Goal: Task Accomplishment & Management: Use online tool/utility

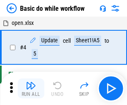
click at [31, 89] on img "button" at bounding box center [31, 86] width 10 height 10
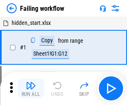
click at [31, 89] on img "button" at bounding box center [31, 86] width 10 height 10
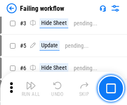
scroll to position [177, 0]
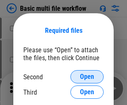
click at [87, 77] on span "Open" at bounding box center [87, 77] width 14 height 7
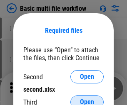
click at [87, 99] on span "Open" at bounding box center [87, 102] width 14 height 7
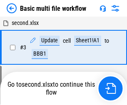
scroll to position [185, 0]
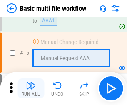
click at [31, 89] on img "button" at bounding box center [31, 86] width 10 height 10
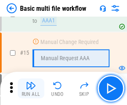
scroll to position [554, 0]
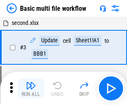
click at [31, 89] on img "button" at bounding box center [31, 86] width 10 height 10
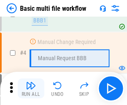
click at [31, 89] on img "button" at bounding box center [31, 86] width 10 height 10
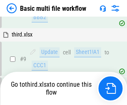
scroll to position [290, 0]
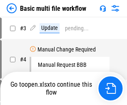
scroll to position [34, 0]
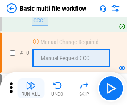
click at [31, 89] on img "button" at bounding box center [31, 86] width 10 height 10
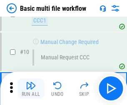
click at [31, 89] on img "button" at bounding box center [31, 86] width 10 height 10
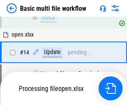
scroll to position [436, 0]
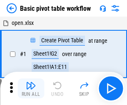
click at [31, 89] on img "button" at bounding box center [31, 86] width 10 height 10
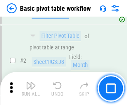
scroll to position [200, 0]
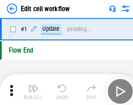
click at [31, 89] on img "button" at bounding box center [32, 86] width 10 height 10
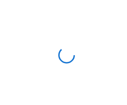
scroll to position [3, 0]
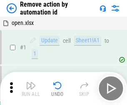
scroll to position [31, 0]
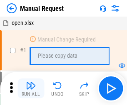
click at [31, 89] on img "button" at bounding box center [31, 86] width 10 height 10
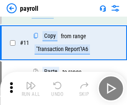
scroll to position [60, 0]
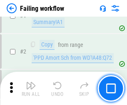
scroll to position [135, 0]
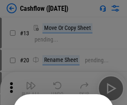
scroll to position [81, 0]
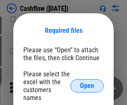
click at [87, 83] on span "Open" at bounding box center [87, 86] width 14 height 7
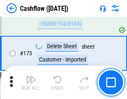
scroll to position [882, 0]
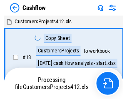
scroll to position [10, 0]
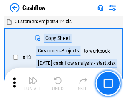
scroll to position [10, 0]
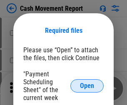
click at [87, 86] on span "Open" at bounding box center [87, 86] width 14 height 7
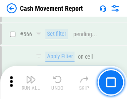
scroll to position [3818, 0]
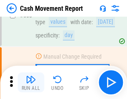
click at [31, 82] on img "button" at bounding box center [31, 80] width 10 height 10
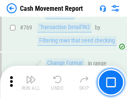
scroll to position [4629, 0]
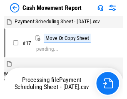
scroll to position [5, 0]
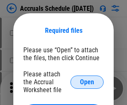
click at [87, 82] on span "Open" at bounding box center [87, 82] width 14 height 7
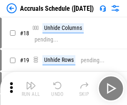
scroll to position [80, 0]
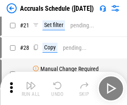
click at [31, 89] on img "button" at bounding box center [31, 86] width 10 height 10
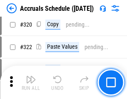
scroll to position [1550, 0]
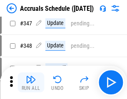
click at [31, 82] on img "button" at bounding box center [31, 80] width 10 height 10
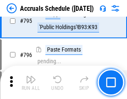
scroll to position [3626, 0]
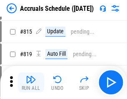
click at [31, 82] on img "button" at bounding box center [31, 80] width 10 height 10
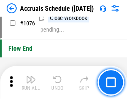
scroll to position [4989, 0]
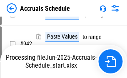
scroll to position [4404, 0]
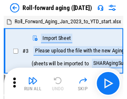
scroll to position [1, 0]
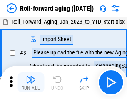
click at [31, 82] on img "button" at bounding box center [31, 80] width 10 height 10
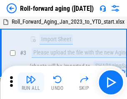
click at [31, 82] on img "button" at bounding box center [31, 80] width 10 height 10
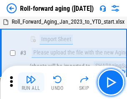
scroll to position [54, 0]
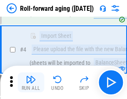
click at [31, 82] on img "button" at bounding box center [31, 80] width 10 height 10
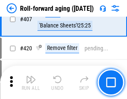
scroll to position [2889, 0]
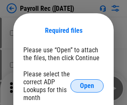
click at [87, 86] on span "Open" at bounding box center [87, 86] width 14 height 7
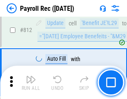
scroll to position [5293, 0]
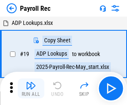
click at [31, 89] on img "button" at bounding box center [31, 86] width 10 height 10
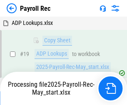
scroll to position [51, 0]
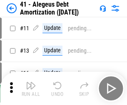
click at [31, 89] on img "button" at bounding box center [31, 86] width 10 height 10
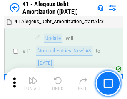
scroll to position [103, 0]
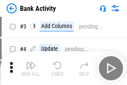
click at [31, 68] on img "button" at bounding box center [31, 65] width 10 height 10
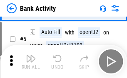
scroll to position [44, 0]
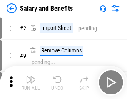
click at [31, 82] on img "button" at bounding box center [31, 80] width 10 height 10
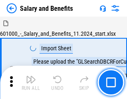
scroll to position [11, 0]
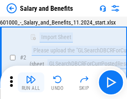
click at [31, 82] on img "button" at bounding box center [31, 80] width 10 height 10
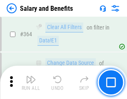
scroll to position [3923, 0]
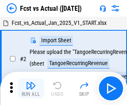
click at [31, 82] on img "button" at bounding box center [31, 86] width 10 height 10
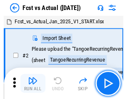
scroll to position [11, 0]
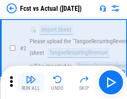
click at [31, 82] on img "button" at bounding box center [31, 80] width 10 height 10
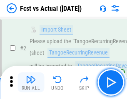
scroll to position [78, 0]
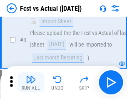
click at [31, 82] on img "button" at bounding box center [31, 80] width 10 height 10
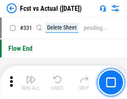
scroll to position [3988, 0]
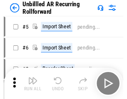
scroll to position [18, 0]
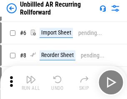
click at [31, 82] on img "button" at bounding box center [31, 80] width 10 height 10
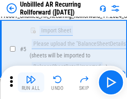
click at [31, 82] on img "button" at bounding box center [31, 80] width 10 height 10
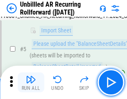
scroll to position [78, 0]
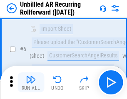
click at [31, 82] on img "button" at bounding box center [31, 80] width 10 height 10
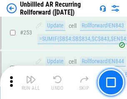
scroll to position [2830, 0]
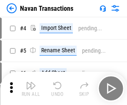
click at [31, 82] on img "button" at bounding box center [31, 86] width 10 height 10
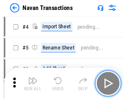
scroll to position [13, 0]
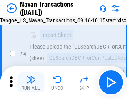
click at [31, 82] on img "button" at bounding box center [31, 80] width 10 height 10
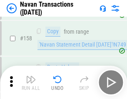
scroll to position [2701, 0]
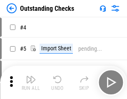
click at [31, 82] on img "button" at bounding box center [31, 80] width 10 height 10
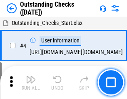
scroll to position [35, 0]
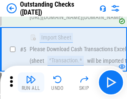
click at [31, 82] on img "button" at bounding box center [31, 80] width 10 height 10
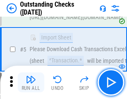
scroll to position [87, 0]
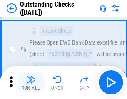
click at [31, 82] on img "button" at bounding box center [31, 80] width 10 height 10
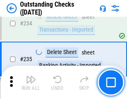
scroll to position [2530, 0]
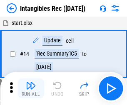
click at [31, 89] on img "button" at bounding box center [31, 86] width 10 height 10
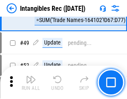
scroll to position [324, 0]
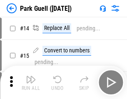
click at [31, 82] on img "button" at bounding box center [31, 80] width 10 height 10
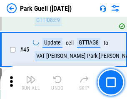
scroll to position [1042, 0]
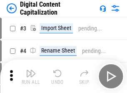
click at [31, 70] on img "button" at bounding box center [31, 73] width 10 height 10
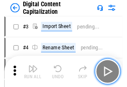
scroll to position [24, 0]
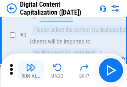
click at [31, 70] on img "button" at bounding box center [31, 67] width 10 height 10
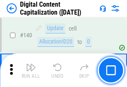
scroll to position [883, 0]
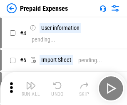
click at [31, 82] on img "button" at bounding box center [31, 86] width 10 height 10
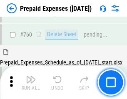
scroll to position [2309, 0]
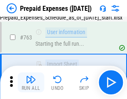
click at [31, 82] on img "button" at bounding box center [31, 80] width 10 height 10
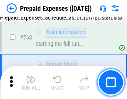
scroll to position [2358, 0]
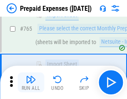
click at [31, 82] on img "button" at bounding box center [31, 80] width 10 height 10
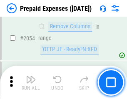
scroll to position [8708, 0]
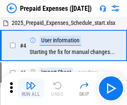
click at [31, 89] on img "button" at bounding box center [31, 86] width 10 height 10
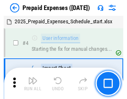
scroll to position [37, 0]
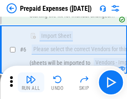
click at [31, 82] on img "button" at bounding box center [31, 80] width 10 height 10
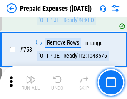
scroll to position [2968, 0]
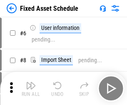
click at [31, 89] on img "button" at bounding box center [31, 86] width 10 height 10
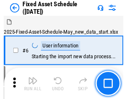
scroll to position [45, 0]
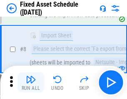
click at [31, 82] on img "button" at bounding box center [31, 80] width 10 height 10
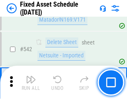
scroll to position [2970, 0]
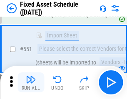
click at [31, 82] on img "button" at bounding box center [31, 80] width 10 height 10
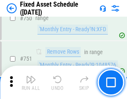
scroll to position [4061, 0]
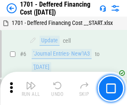
scroll to position [100, 0]
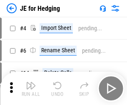
click at [31, 82] on img "button" at bounding box center [31, 86] width 10 height 10
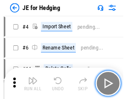
scroll to position [1, 0]
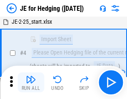
click at [31, 82] on img "button" at bounding box center [31, 80] width 10 height 10
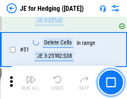
scroll to position [539, 0]
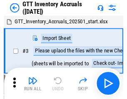
scroll to position [1, 0]
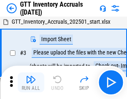
click at [31, 82] on img "button" at bounding box center [31, 80] width 10 height 10
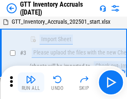
click at [31, 82] on img "button" at bounding box center [31, 80] width 10 height 10
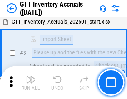
scroll to position [54, 0]
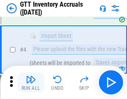
click at [31, 82] on img "button" at bounding box center [31, 80] width 10 height 10
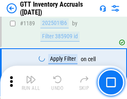
scroll to position [6803, 0]
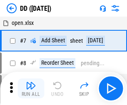
click at [31, 89] on img "button" at bounding box center [31, 86] width 10 height 10
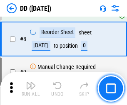
scroll to position [80, 0]
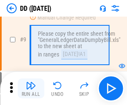
click at [31, 89] on img "button" at bounding box center [31, 86] width 10 height 10
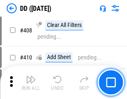
scroll to position [3727, 0]
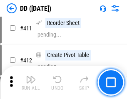
click at [31, 82] on img "button" at bounding box center [31, 80] width 10 height 10
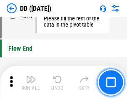
scroll to position [3987, 0]
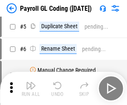
click at [31, 89] on img "button" at bounding box center [31, 86] width 10 height 10
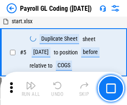
scroll to position [100, 0]
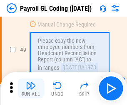
click at [31, 89] on img "button" at bounding box center [31, 86] width 10 height 10
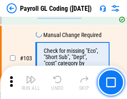
scroll to position [1954, 0]
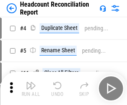
click at [31, 89] on img "button" at bounding box center [31, 86] width 10 height 10
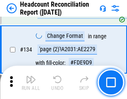
scroll to position [1001, 0]
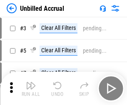
click at [31, 89] on img "button" at bounding box center [31, 86] width 10 height 10
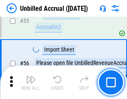
scroll to position [870, 0]
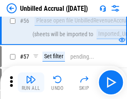
click at [31, 82] on img "button" at bounding box center [31, 80] width 10 height 10
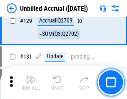
scroll to position [2481, 0]
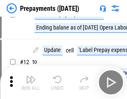
scroll to position [52, 0]
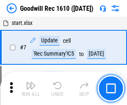
scroll to position [142, 0]
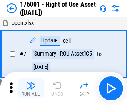
click at [31, 89] on img "button" at bounding box center [31, 86] width 10 height 10
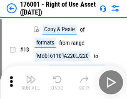
scroll to position [54, 0]
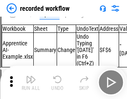
click at [31, 82] on img "button" at bounding box center [31, 80] width 10 height 10
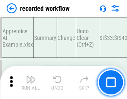
scroll to position [2604, 0]
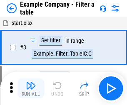
click at [31, 89] on img "button" at bounding box center [31, 86] width 10 height 10
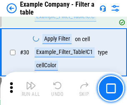
scroll to position [762, 0]
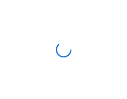
scroll to position [13, 0]
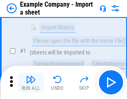
click at [31, 82] on img "button" at bounding box center [31, 80] width 10 height 10
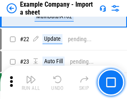
scroll to position [184, 0]
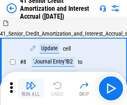
click at [31, 82] on img "button" at bounding box center [31, 86] width 10 height 10
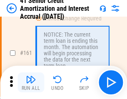
click at [31, 82] on img "button" at bounding box center [31, 80] width 10 height 10
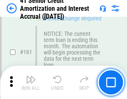
scroll to position [891, 0]
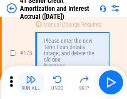
click at [31, 82] on img "button" at bounding box center [31, 80] width 10 height 10
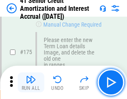
scroll to position [976, 0]
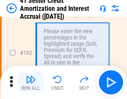
click at [31, 82] on img "button" at bounding box center [31, 80] width 10 height 10
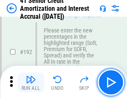
scroll to position [1063, 0]
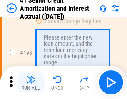
click at [31, 82] on img "button" at bounding box center [31, 80] width 10 height 10
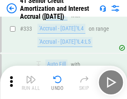
scroll to position [2128, 0]
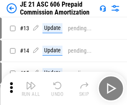
click at [31, 82] on img "button" at bounding box center [31, 86] width 10 height 10
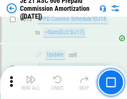
scroll to position [1555, 0]
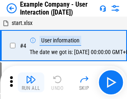
click at [31, 82] on img "button" at bounding box center [31, 80] width 10 height 10
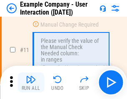
click at [31, 82] on img "button" at bounding box center [31, 80] width 10 height 10
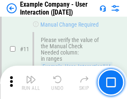
scroll to position [180, 0]
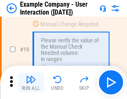
click at [31, 82] on img "button" at bounding box center [31, 80] width 10 height 10
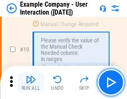
click at [31, 82] on img "button" at bounding box center [31, 80] width 10 height 10
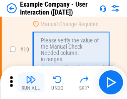
click at [31, 82] on img "button" at bounding box center [31, 80] width 10 height 10
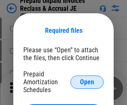
click at [87, 82] on span "Open" at bounding box center [87, 82] width 14 height 7
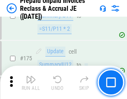
scroll to position [1125, 0]
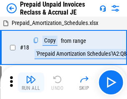
click at [31, 82] on img "button" at bounding box center [31, 80] width 10 height 10
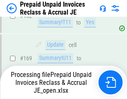
scroll to position [1125, 0]
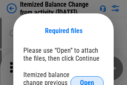
click at [87, 79] on span "Open" at bounding box center [87, 82] width 14 height 7
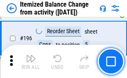
scroll to position [1603, 0]
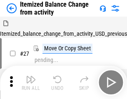
scroll to position [13, 0]
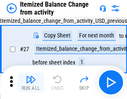
click at [31, 82] on img "button" at bounding box center [31, 80] width 10 height 10
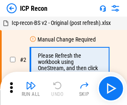
scroll to position [4, 0]
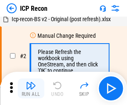
click at [31, 89] on img "button" at bounding box center [31, 86] width 10 height 10
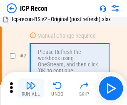
click at [31, 89] on img "button" at bounding box center [31, 86] width 10 height 10
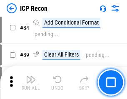
scroll to position [816, 0]
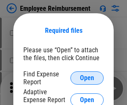
click at [87, 78] on span "Open" at bounding box center [87, 78] width 14 height 7
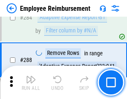
scroll to position [2264, 0]
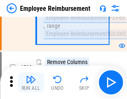
click at [31, 82] on img "button" at bounding box center [31, 80] width 10 height 10
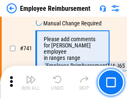
scroll to position [5845, 0]
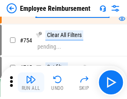
click at [31, 82] on img "button" at bounding box center [31, 80] width 10 height 10
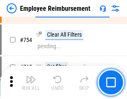
click at [31, 82] on img "button" at bounding box center [31, 80] width 10 height 10
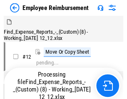
scroll to position [28, 0]
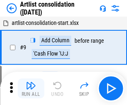
click at [31, 89] on img "button" at bounding box center [31, 86] width 10 height 10
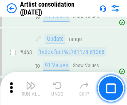
scroll to position [3648, 0]
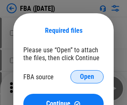
click at [87, 77] on span "Open" at bounding box center [87, 77] width 14 height 7
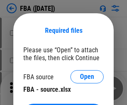
scroll to position [19, 0]
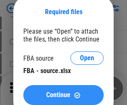
click at [63, 95] on span "Continue" at bounding box center [58, 95] width 24 height 7
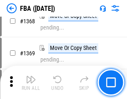
scroll to position [8947, 0]
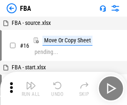
scroll to position [8, 0]
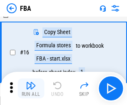
click at [31, 89] on img "button" at bounding box center [31, 86] width 10 height 10
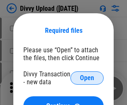
click at [87, 78] on span "Open" at bounding box center [87, 78] width 14 height 7
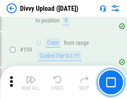
scroll to position [863, 0]
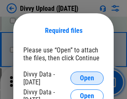
click at [87, 78] on span "Open" at bounding box center [87, 78] width 14 height 7
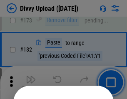
scroll to position [935, 0]
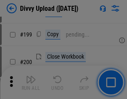
scroll to position [1211, 0]
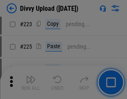
scroll to position [1662, 0]
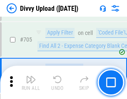
scroll to position [5699, 0]
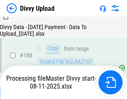
scroll to position [981, 0]
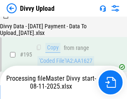
scroll to position [1164, 0]
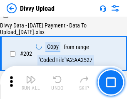
scroll to position [1348, 0]
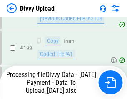
scroll to position [1306, 0]
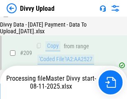
scroll to position [1532, 0]
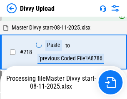
scroll to position [1851, 0]
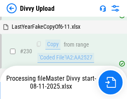
scroll to position [2067, 0]
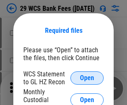
click at [87, 78] on span "Open" at bounding box center [87, 78] width 14 height 7
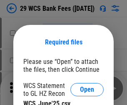
scroll to position [12, 0]
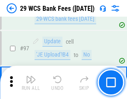
scroll to position [812, 0]
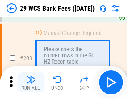
click at [31, 82] on img "button" at bounding box center [31, 80] width 10 height 10
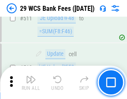
scroll to position [4191, 0]
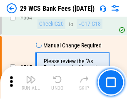
click at [31, 82] on img "button" at bounding box center [31, 80] width 10 height 10
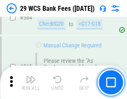
scroll to position [4505, 0]
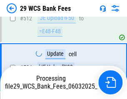
scroll to position [4447, 0]
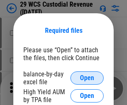
click at [87, 78] on span "Open" at bounding box center [87, 78] width 14 height 7
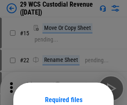
scroll to position [70, 0]
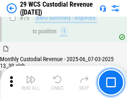
scroll to position [870, 0]
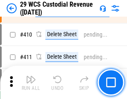
click at [31, 82] on img "button" at bounding box center [31, 80] width 10 height 10
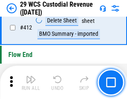
scroll to position [3978, 0]
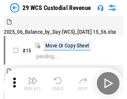
scroll to position [20, 0]
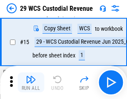
click at [31, 82] on img "button" at bounding box center [31, 80] width 10 height 10
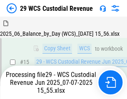
scroll to position [189, 0]
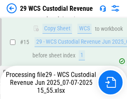
scroll to position [189, 0]
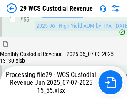
scroll to position [870, 0]
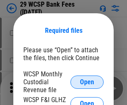
click at [87, 82] on span "Open" at bounding box center [87, 82] width 14 height 7
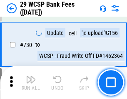
scroll to position [4198, 0]
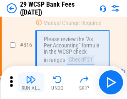
click at [31, 82] on img "button" at bounding box center [31, 80] width 10 height 10
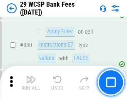
scroll to position [5286, 0]
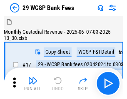
scroll to position [20, 0]
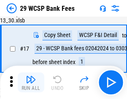
click at [31, 82] on img "button" at bounding box center [31, 80] width 10 height 10
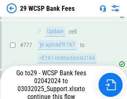
scroll to position [4924, 0]
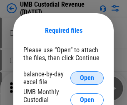
click at [87, 78] on span "Open" at bounding box center [87, 78] width 14 height 7
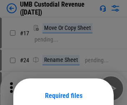
scroll to position [65, 0]
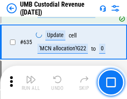
scroll to position [4360, 0]
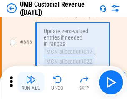
click at [31, 82] on img "button" at bounding box center [31, 80] width 10 height 10
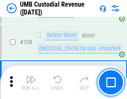
scroll to position [5139, 0]
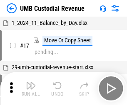
scroll to position [6, 0]
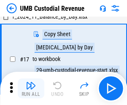
click at [31, 89] on img "button" at bounding box center [31, 86] width 10 height 10
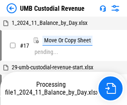
scroll to position [6, 0]
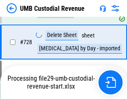
scroll to position [5120, 0]
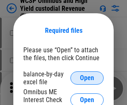
click at [87, 78] on span "Open" at bounding box center [87, 78] width 14 height 7
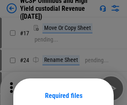
scroll to position [65, 0]
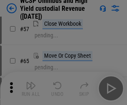
scroll to position [363, 0]
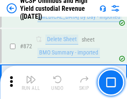
scroll to position [7051, 0]
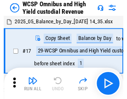
scroll to position [5, 0]
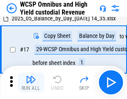
click at [31, 82] on img "button" at bounding box center [31, 80] width 10 height 10
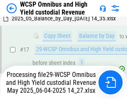
scroll to position [173, 0]
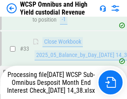
scroll to position [412, 0]
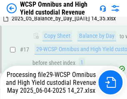
scroll to position [173, 0]
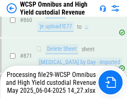
scroll to position [7031, 0]
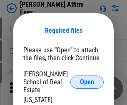
click at [87, 79] on span "Open" at bounding box center [87, 82] width 14 height 7
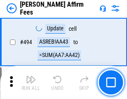
scroll to position [2265, 0]
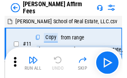
scroll to position [8, 0]
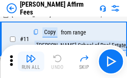
click at [31, 62] on img "button" at bounding box center [31, 59] width 10 height 10
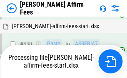
scroll to position [1855, 0]
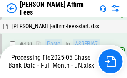
scroll to position [2197, 0]
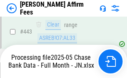
scroll to position [2185, 0]
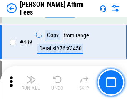
scroll to position [2174, 0]
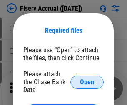
click at [87, 79] on span "Open" at bounding box center [87, 82] width 14 height 7
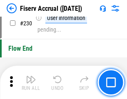
scroll to position [2640, 0]
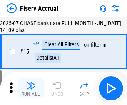
click at [31, 89] on img "button" at bounding box center [31, 86] width 10 height 10
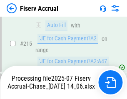
scroll to position [2528, 0]
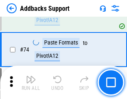
scroll to position [606, 0]
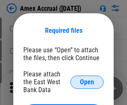
click at [87, 82] on span "Open" at bounding box center [87, 82] width 14 height 7
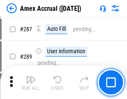
scroll to position [2281, 0]
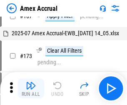
click at [31, 89] on img "button" at bounding box center [31, 86] width 10 height 10
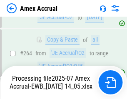
scroll to position [2379, 0]
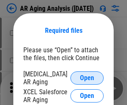
click at [87, 77] on span "Open" at bounding box center [87, 78] width 14 height 7
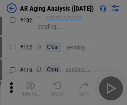
scroll to position [115, 0]
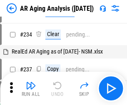
scroll to position [8, 0]
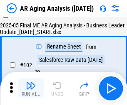
click at [31, 89] on img "button" at bounding box center [31, 86] width 10 height 10
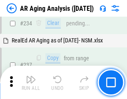
scroll to position [1291, 0]
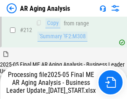
scroll to position [1282, 0]
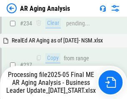
scroll to position [1316, 0]
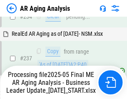
scroll to position [1316, 0]
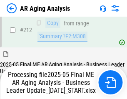
scroll to position [1282, 0]
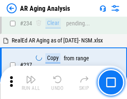
scroll to position [1282, 0]
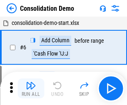
click at [31, 89] on img "button" at bounding box center [31, 86] width 10 height 10
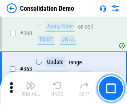
scroll to position [2792, 0]
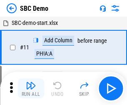
click at [31, 89] on img "button" at bounding box center [31, 86] width 10 height 10
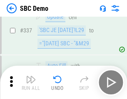
scroll to position [2191, 0]
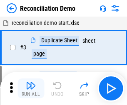
click at [31, 89] on img "button" at bounding box center [31, 86] width 10 height 10
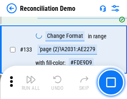
scroll to position [989, 0]
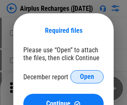
click at [87, 77] on span "Open" at bounding box center [87, 77] width 14 height 7
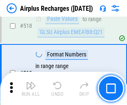
scroll to position [3585, 0]
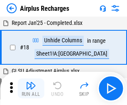
click at [31, 89] on img "button" at bounding box center [31, 86] width 10 height 10
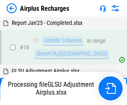
scroll to position [37, 0]
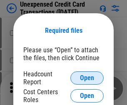
click at [87, 78] on span "Open" at bounding box center [87, 78] width 14 height 7
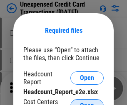
click at [87, 103] on span "Open" at bounding box center [87, 106] width 14 height 7
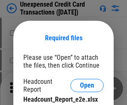
scroll to position [7, 0]
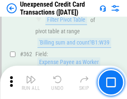
scroll to position [2142, 0]
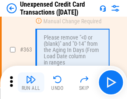
click at [31, 82] on img "button" at bounding box center [31, 80] width 10 height 10
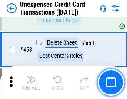
scroll to position [2841, 0]
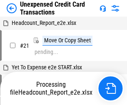
scroll to position [13, 0]
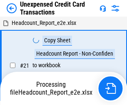
scroll to position [13, 0]
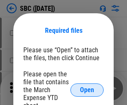
click at [87, 90] on span "Open" at bounding box center [87, 90] width 14 height 7
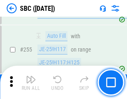
scroll to position [1628, 0]
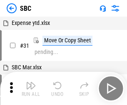
scroll to position [8, 0]
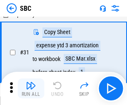
click at [31, 89] on img "button" at bounding box center [31, 86] width 10 height 10
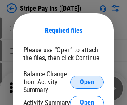
click at [87, 82] on span "Open" at bounding box center [87, 82] width 14 height 7
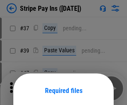
scroll to position [60, 0]
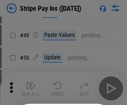
scroll to position [151, 0]
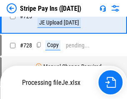
scroll to position [4387, 0]
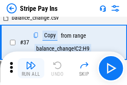
click at [31, 68] on img "button" at bounding box center [31, 65] width 10 height 10
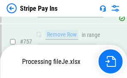
scroll to position [4368, 0]
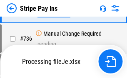
scroll to position [4368, 0]
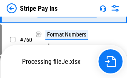
scroll to position [4368, 0]
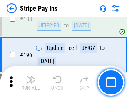
scroll to position [1128, 0]
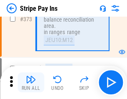
click at [31, 82] on img "button" at bounding box center [31, 80] width 10 height 10
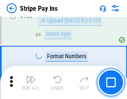
scroll to position [4358, 0]
